Goal: Task Accomplishment & Management: Manage account settings

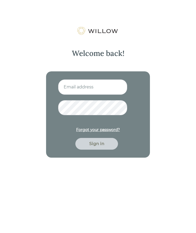
click at [88, 94] on input at bounding box center [92, 86] width 69 height 15
type input "crenner@beaconpointe.com"
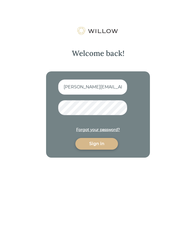
click at [92, 145] on div "Sign in" at bounding box center [96, 143] width 30 height 6
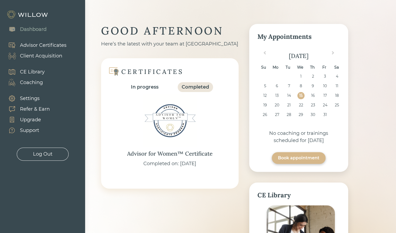
click at [40, 55] on div "Client Acquisition" at bounding box center [41, 55] width 42 height 7
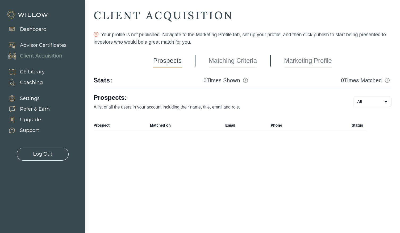
click at [195, 61] on link "Marketing Profile" at bounding box center [308, 60] width 48 height 13
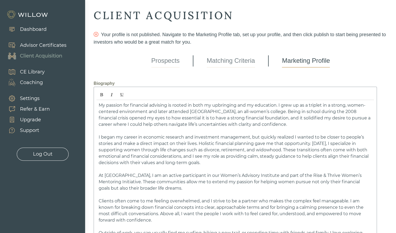
click at [195, 137] on span "I began my career in economic research and investment management, but quickly r…" at bounding box center [234, 150] width 270 height 31
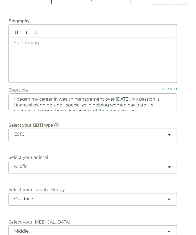
scroll to position [90, 0]
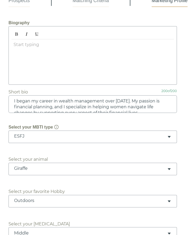
click at [127, 76] on div "﻿" at bounding box center [92, 60] width 162 height 42
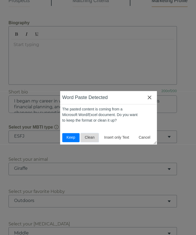
click at [88, 139] on span "Clean" at bounding box center [90, 138] width 14 height 6
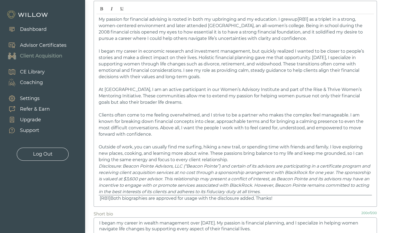
scroll to position [86, 0]
click at [195, 158] on p "Outside of work, you can usually find me surfing, hiking a new trail, or spendi…" at bounding box center [235, 153] width 273 height 19
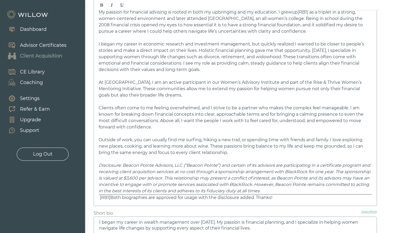
scroll to position [93, 0]
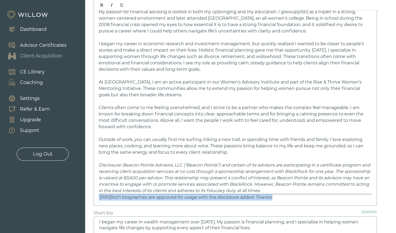
drag, startPoint x: 287, startPoint y: 197, endPoint x: 83, endPoint y: 205, distance: 203.5
click at [83, 140] on div "Dashboard Advisor Certificates Client Acquisition CE Library Coaching Settings …" at bounding box center [198, 23] width 396 height 233
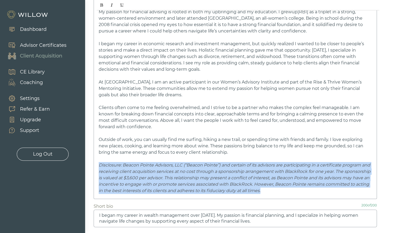
drag, startPoint x: 311, startPoint y: 188, endPoint x: 82, endPoint y: 165, distance: 230.4
click at [82, 140] on div "Dashboard Advisor Certificates Client Acquisition CE Library Coaching Settings …" at bounding box center [198, 23] width 396 height 233
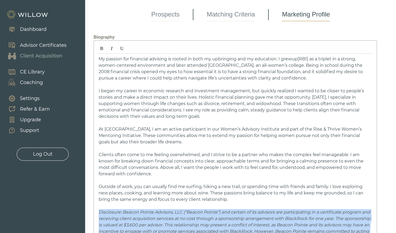
scroll to position [47, 0]
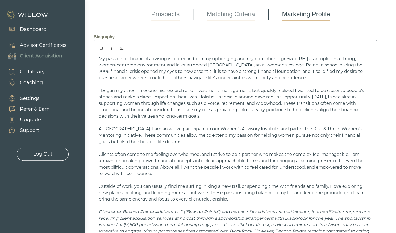
click at [195, 58] on link "[RB1]" at bounding box center [302, 58] width 11 height 5
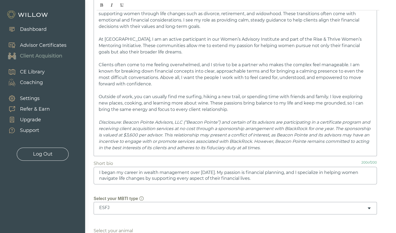
scroll to position [137, 0]
click at [195, 143] on p "Disclosure: Beacon Pointe Advisors, LLC (“Beacon Pointe”) and certain of its ad…" at bounding box center [235, 134] width 273 height 32
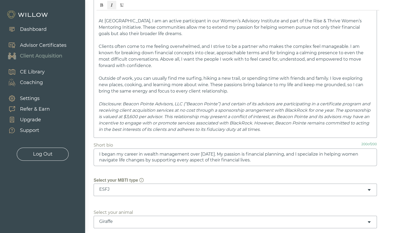
scroll to position [155, 0]
click at [195, 160] on textarea "I began my career in wealth management over 11 years ago. My passion is financi…" at bounding box center [235, 157] width 283 height 18
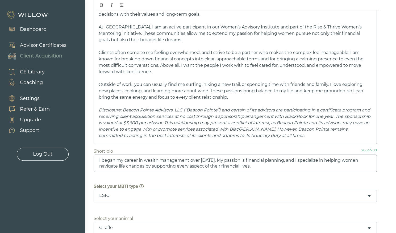
scroll to position [145, 0]
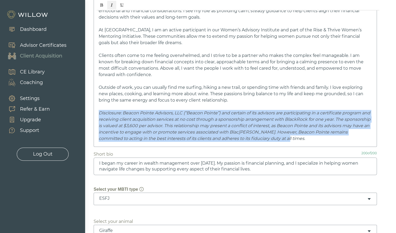
drag, startPoint x: 325, startPoint y: 139, endPoint x: 79, endPoint y: 112, distance: 248.1
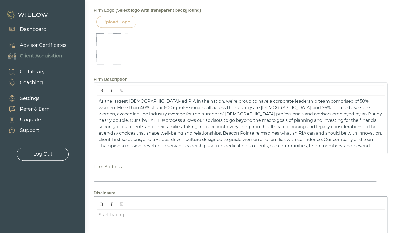
scroll to position [687, 0]
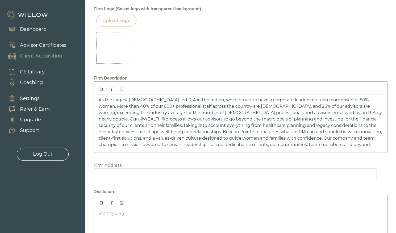
click at [184, 119] on span "As the largest female-led RIA in the nation, we’re proud to have a corporate le…" at bounding box center [240, 122] width 283 height 50
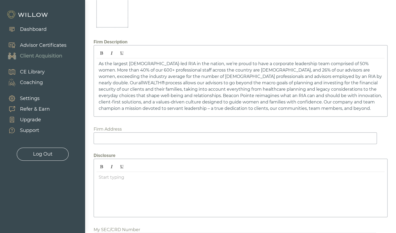
scroll to position [730, 0]
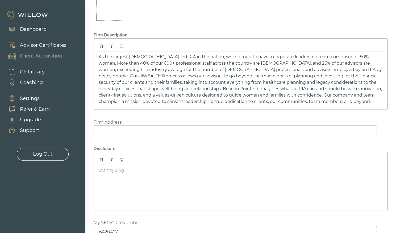
click at [169, 188] on div at bounding box center [240, 186] width 288 height 42
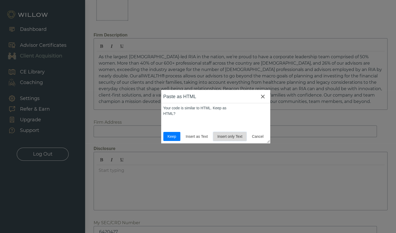
click at [195, 135] on span "Insert only Text" at bounding box center [229, 137] width 29 height 6
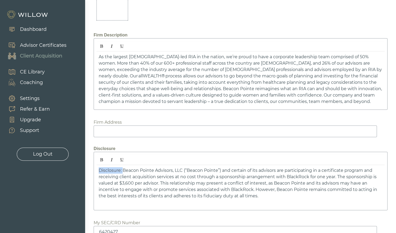
drag, startPoint x: 123, startPoint y: 168, endPoint x: 57, endPoint y: 166, distance: 66.0
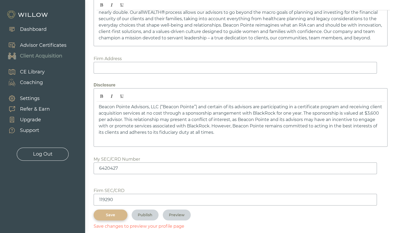
scroll to position [799, 0]
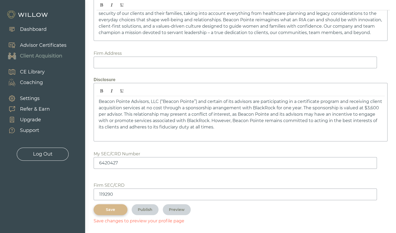
click at [121, 210] on button "Save" at bounding box center [111, 209] width 34 height 11
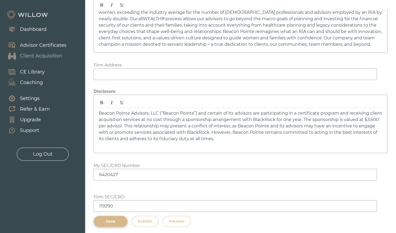
click at [178, 220] on div "Preview" at bounding box center [177, 222] width 16 height 6
click at [112, 216] on button "Save" at bounding box center [111, 221] width 34 height 11
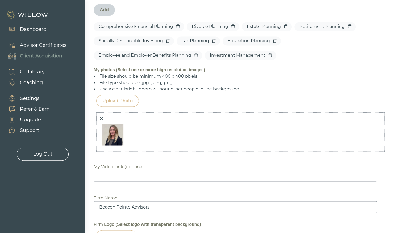
scroll to position [458, 0]
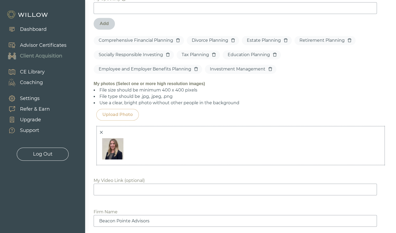
click at [118, 115] on div "Upload Photo" at bounding box center [117, 114] width 30 height 6
click at [122, 116] on div "Upload Photo" at bounding box center [117, 114] width 30 height 6
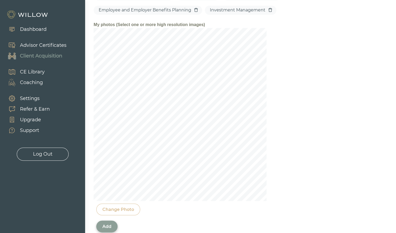
scroll to position [518, 0]
click at [114, 211] on div "Change Photo" at bounding box center [118, 209] width 44 height 12
click at [123, 209] on div "Change Photo" at bounding box center [118, 208] width 32 height 6
click at [111, 226] on div "Add" at bounding box center [106, 225] width 9 height 6
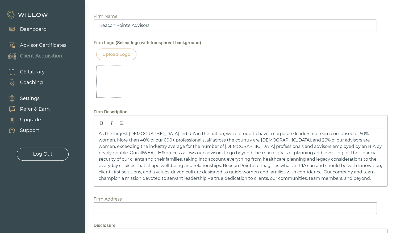
scroll to position [799, 0]
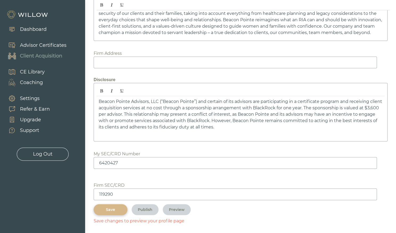
click at [112, 209] on div "Save" at bounding box center [111, 210] width 22 height 6
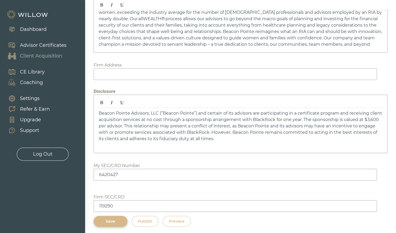
click at [180, 219] on div "Preview" at bounding box center [177, 222] width 16 height 6
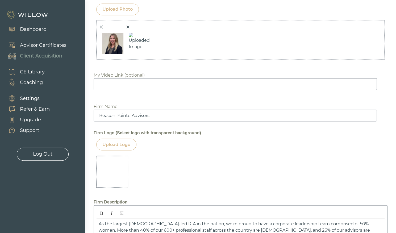
scroll to position [508, 0]
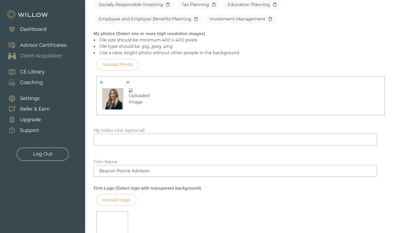
click at [129, 82] on icon "close" at bounding box center [128, 82] width 3 height 3
click at [125, 64] on div "Upload Photo" at bounding box center [117, 64] width 30 height 6
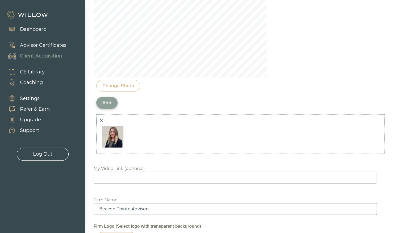
scroll to position [641, 0]
click at [107, 101] on div "Add" at bounding box center [106, 103] width 9 height 6
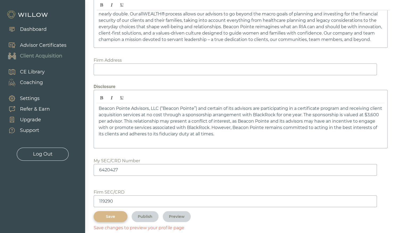
scroll to position [792, 0]
click at [111, 214] on div "Save" at bounding box center [111, 217] width 22 height 6
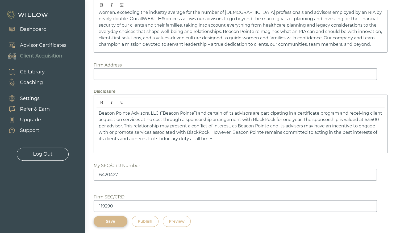
click at [174, 219] on div "Preview" at bounding box center [177, 222] width 16 height 6
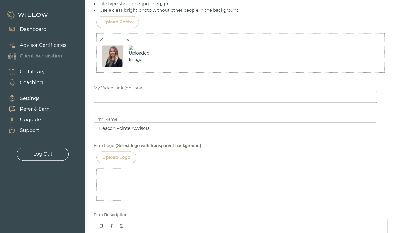
scroll to position [550, 0]
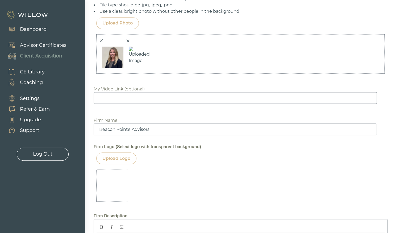
click at [100, 40] on icon "close" at bounding box center [101, 41] width 4 height 4
click at [112, 49] on img at bounding box center [112, 57] width 27 height 27
click at [98, 40] on div at bounding box center [240, 53] width 288 height 39
click at [100, 39] on icon "close" at bounding box center [101, 41] width 4 height 4
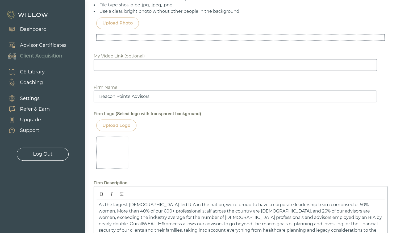
click at [121, 20] on div "Upload Photo" at bounding box center [117, 23] width 30 height 6
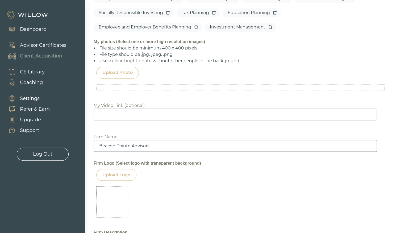
scroll to position [465, 0]
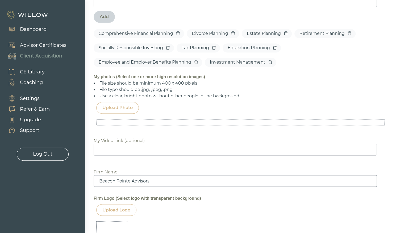
click at [122, 102] on div "Upload Photo" at bounding box center [117, 108] width 43 height 12
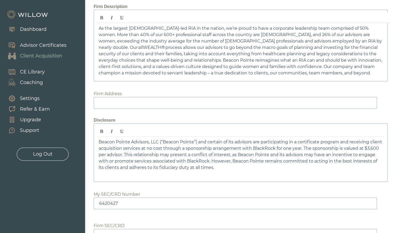
scroll to position [766, 0]
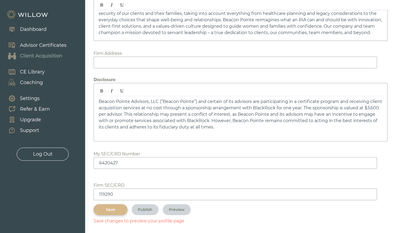
click at [110, 209] on div "Save" at bounding box center [111, 210] width 22 height 6
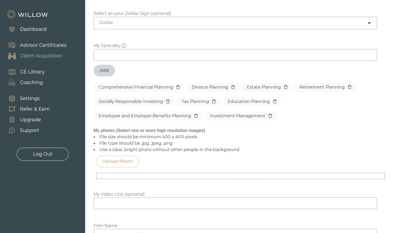
scroll to position [411, 0]
click at [133, 162] on div "Upload Photo" at bounding box center [117, 162] width 43 height 12
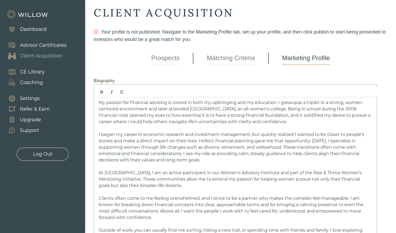
scroll to position [0, 0]
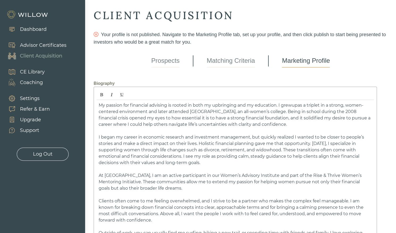
click at [195, 62] on link "Matching Criteria" at bounding box center [231, 60] width 48 height 13
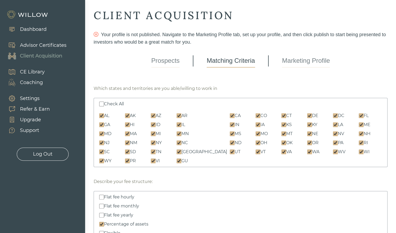
click at [195, 63] on link "Marketing Profile" at bounding box center [306, 60] width 48 height 13
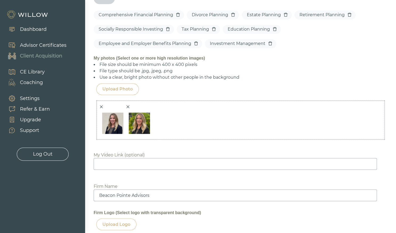
scroll to position [484, 0]
click at [101, 104] on icon "close" at bounding box center [101, 106] width 4 height 4
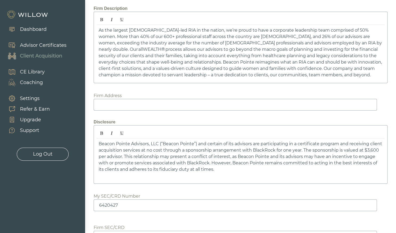
scroll to position [799, 0]
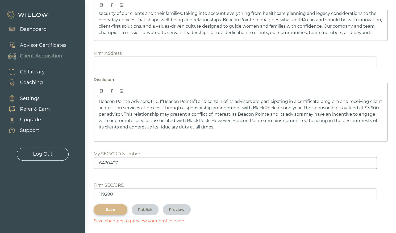
click at [110, 207] on div "Save" at bounding box center [111, 210] width 22 height 6
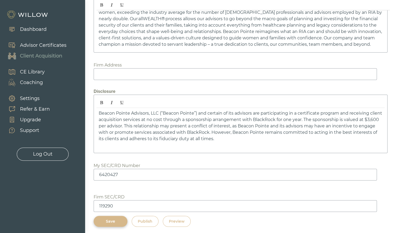
click at [183, 220] on div "Preview" at bounding box center [177, 222] width 16 height 6
click at [142, 216] on button "Publish" at bounding box center [145, 221] width 27 height 11
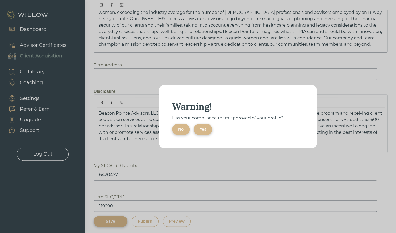
click at [195, 128] on div "Yes" at bounding box center [203, 130] width 6 height 6
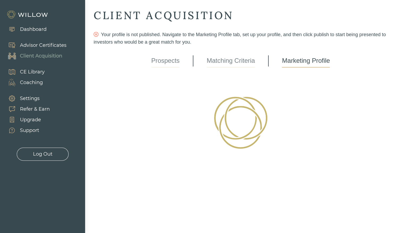
scroll to position [0, 0]
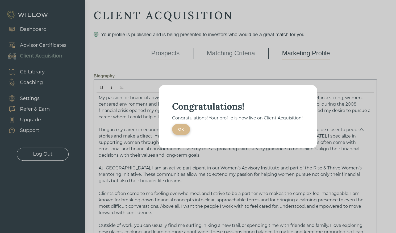
click at [180, 131] on div "Ok" at bounding box center [181, 130] width 6 height 6
